Goal: Information Seeking & Learning: Learn about a topic

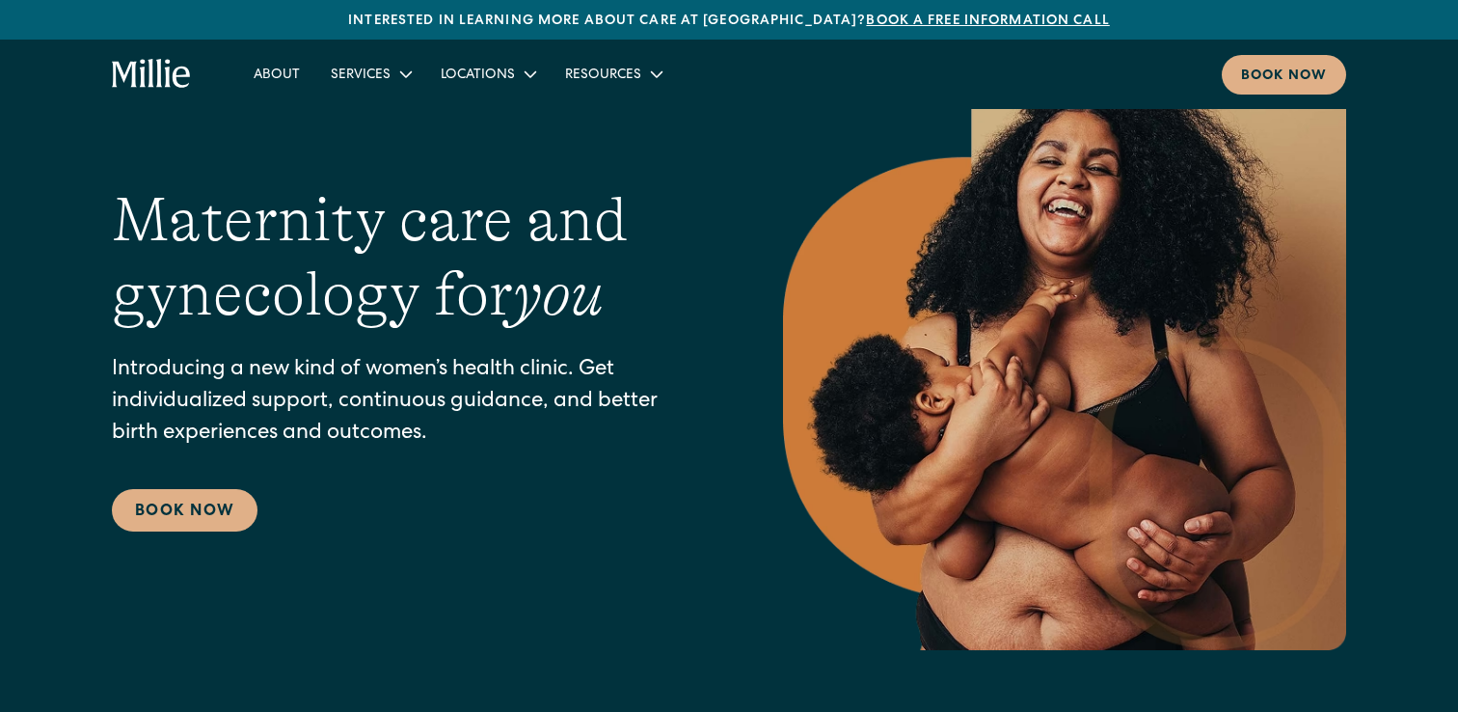
scroll to position [74, 0]
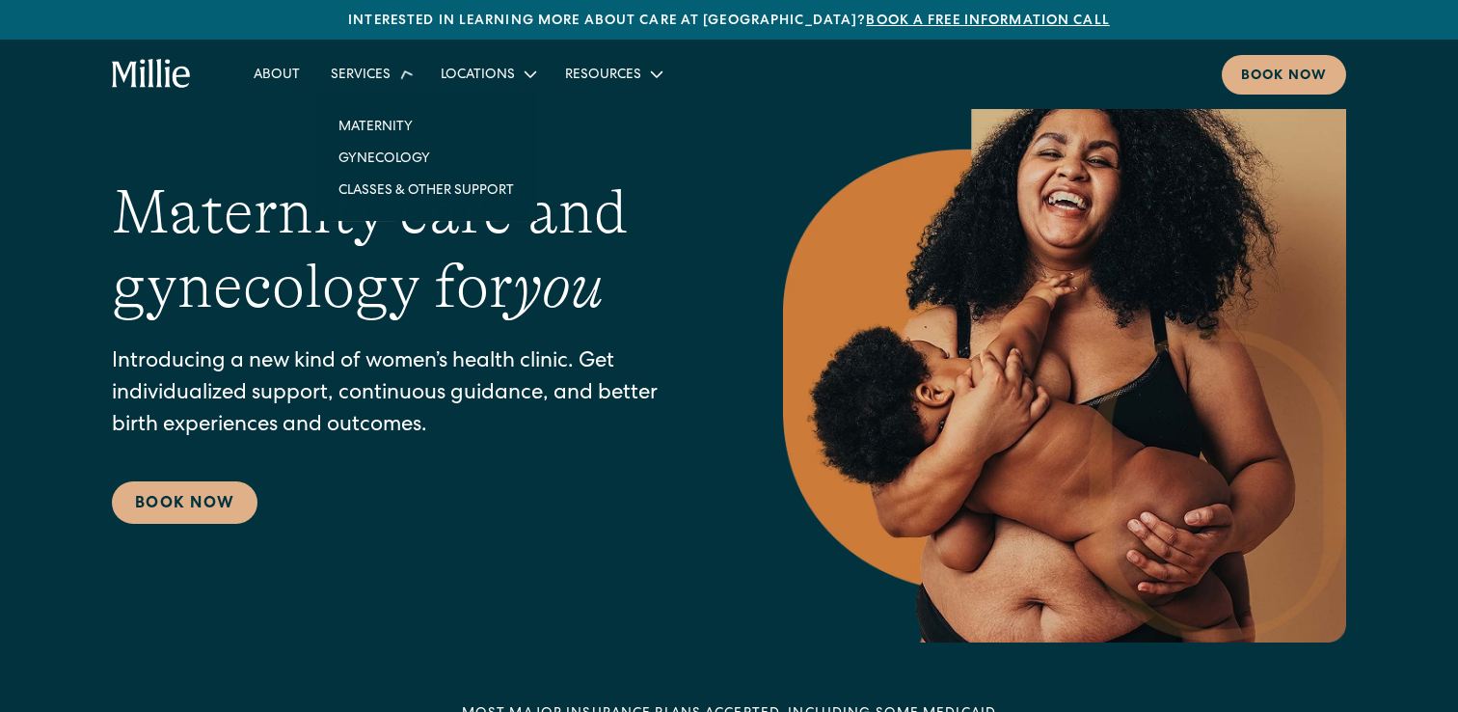
click at [374, 78] on div "Services" at bounding box center [361, 76] width 60 height 20
click at [396, 119] on link "Maternity" at bounding box center [426, 121] width 206 height 32
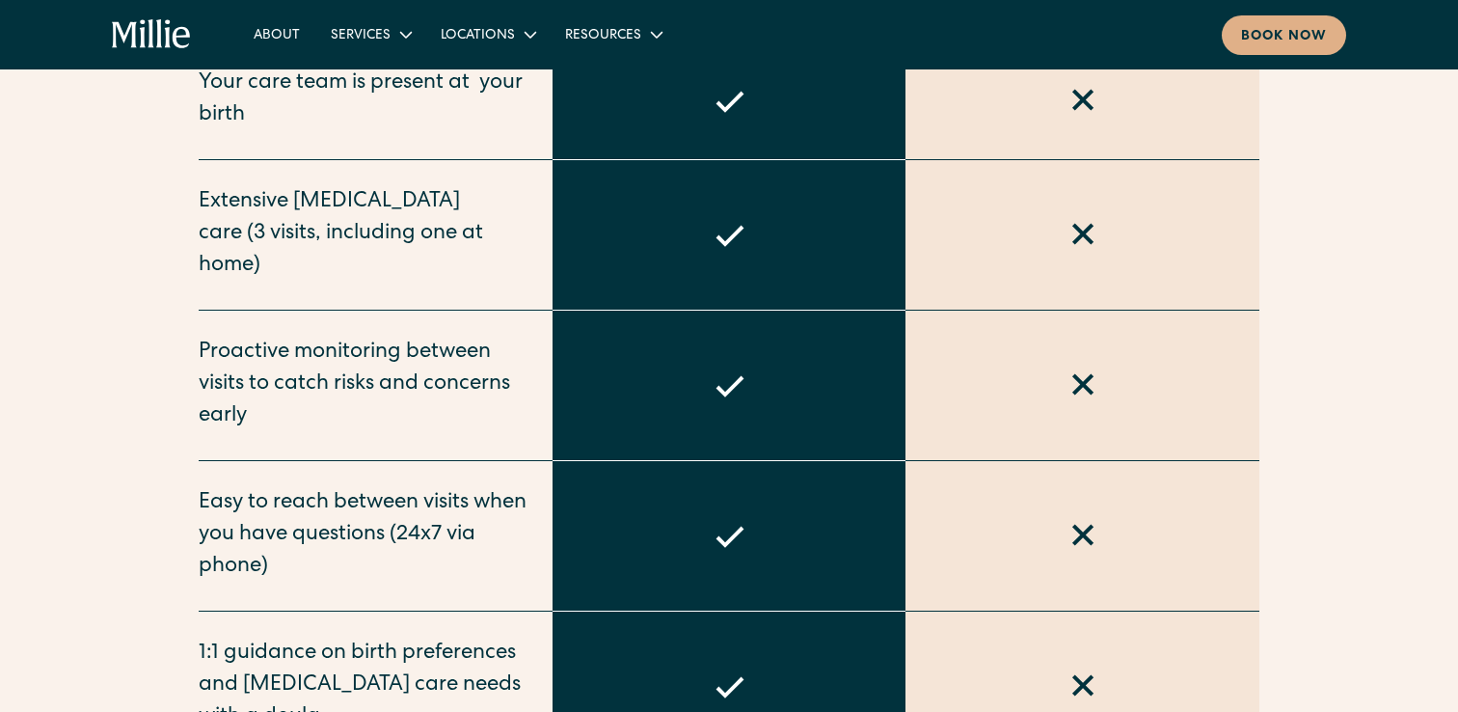
scroll to position [1459, 0]
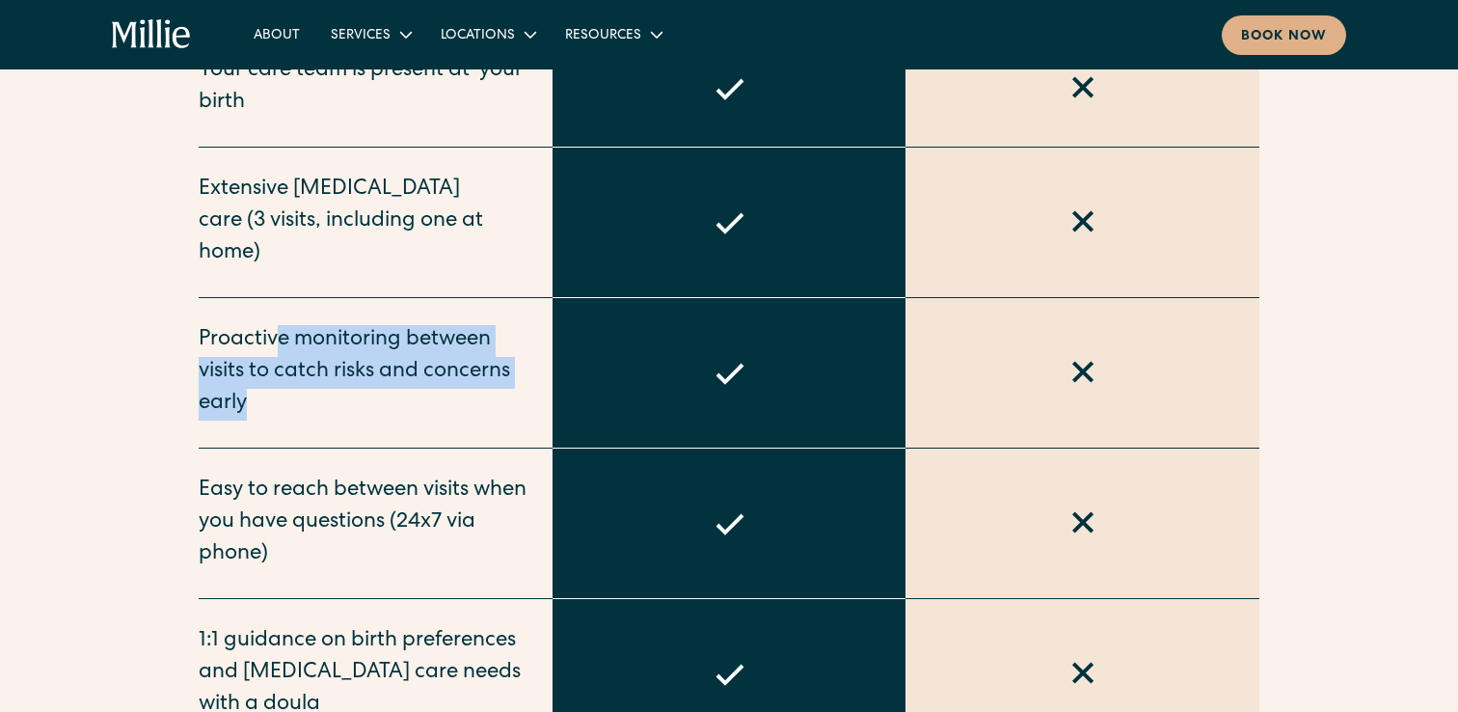
drag, startPoint x: 278, startPoint y: 313, endPoint x: 437, endPoint y: 390, distance: 176.4
click at [438, 390] on div "Proactive monitoring between visits to catch risks and concerns early" at bounding box center [376, 373] width 354 height 150
click at [437, 390] on div "Proactive monitoring between visits to catch risks and concerns early" at bounding box center [376, 373] width 354 height 150
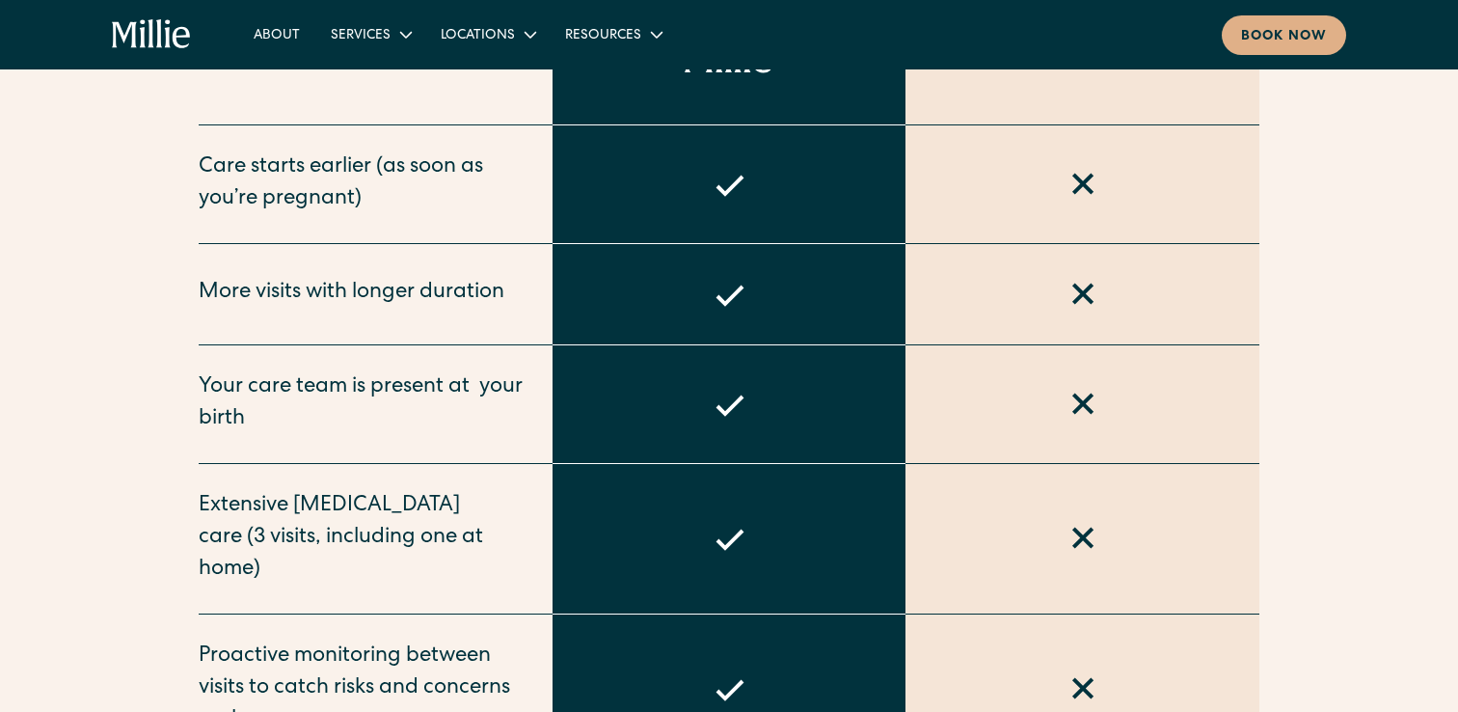
scroll to position [0, 0]
